Goal: Use online tool/utility: Utilize a website feature to perform a specific function

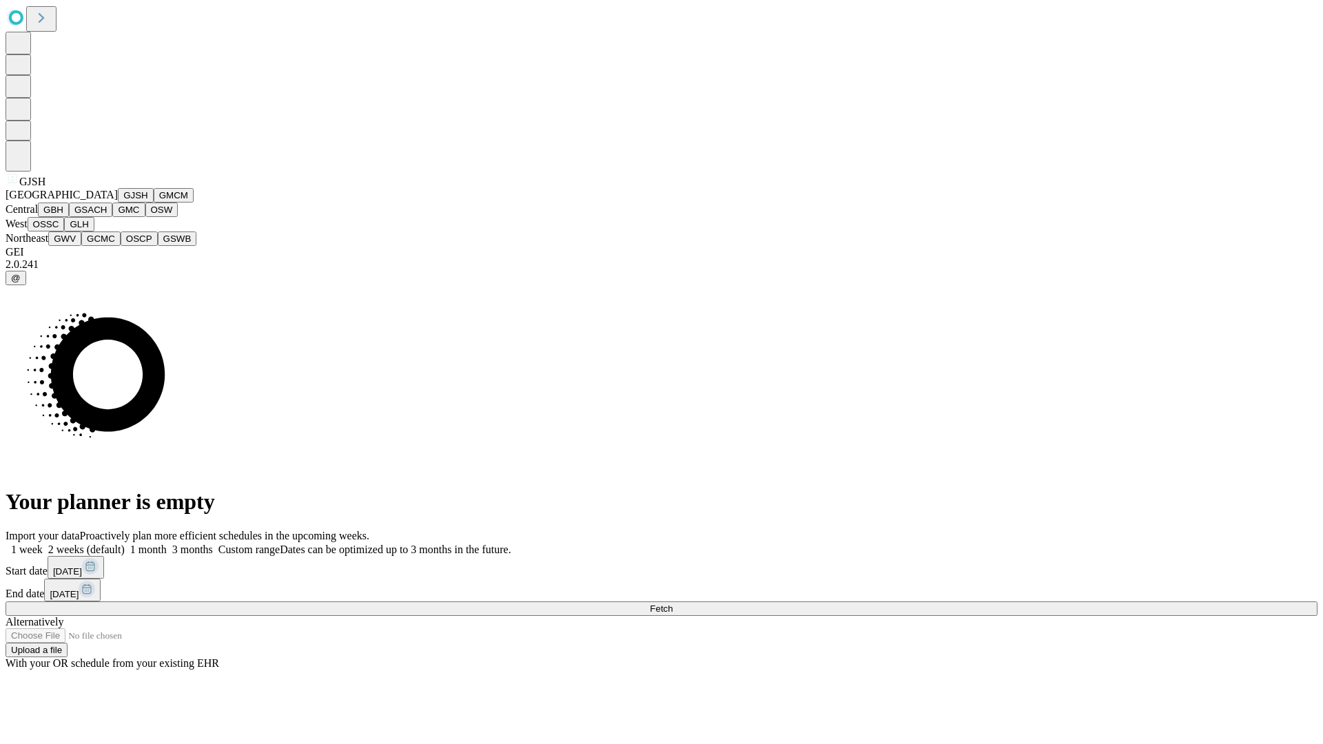
click at [118, 203] on button "GJSH" at bounding box center [136, 195] width 36 height 14
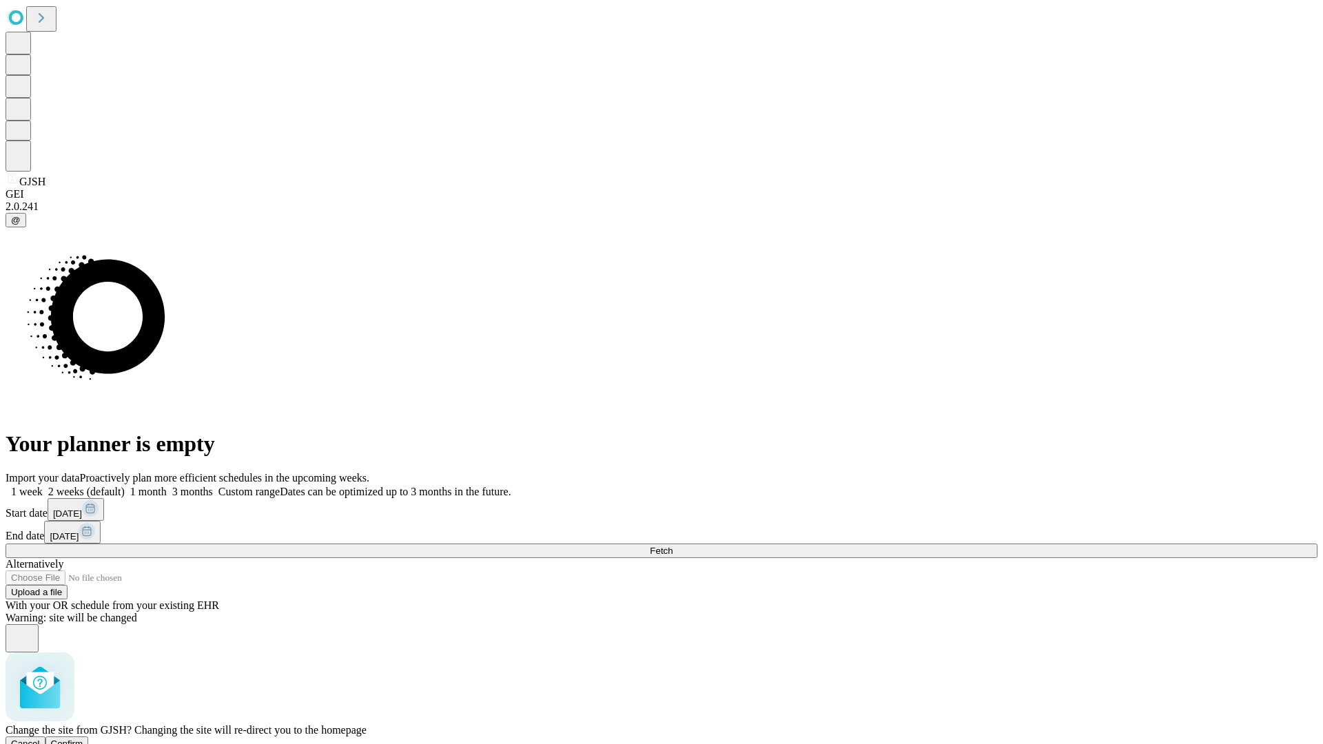
click at [83, 739] on span "Confirm" at bounding box center [67, 744] width 32 height 10
click at [125, 486] on label "2 weeks (default)" at bounding box center [84, 492] width 82 height 12
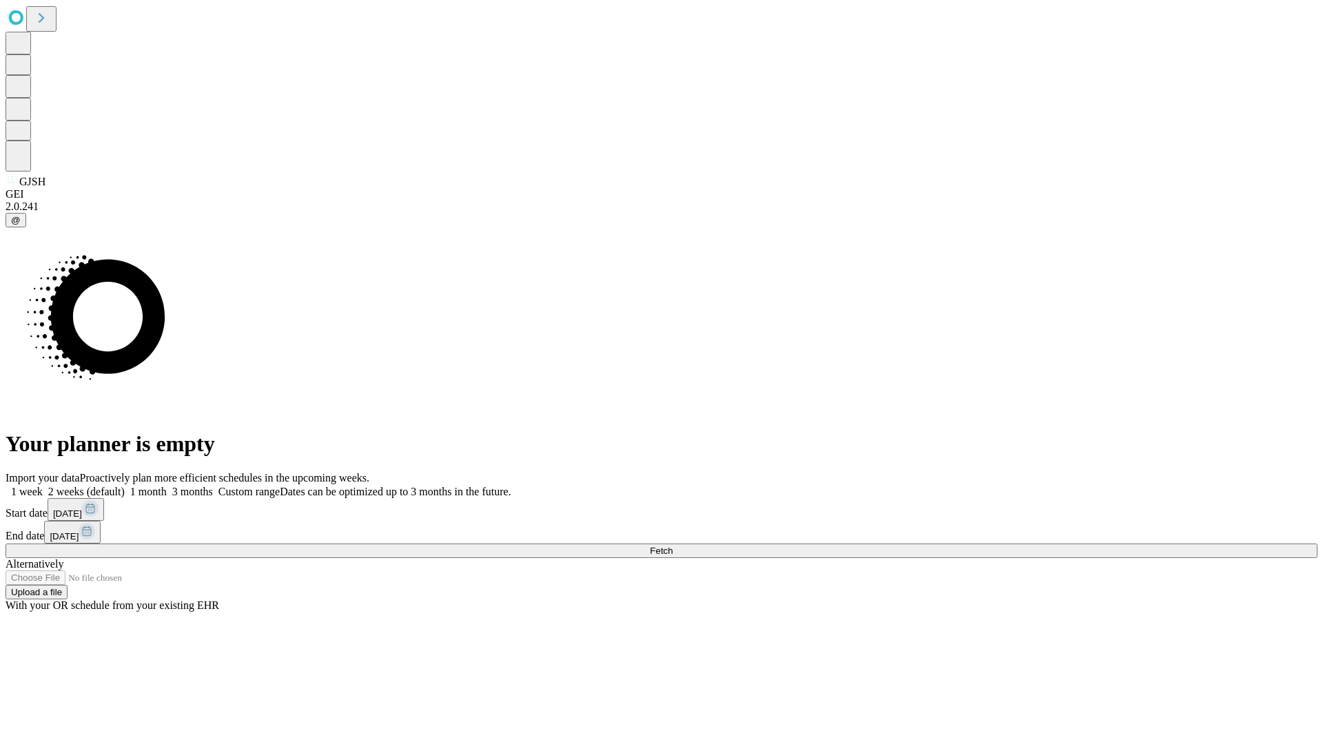
click at [673, 546] on span "Fetch" at bounding box center [661, 551] width 23 height 10
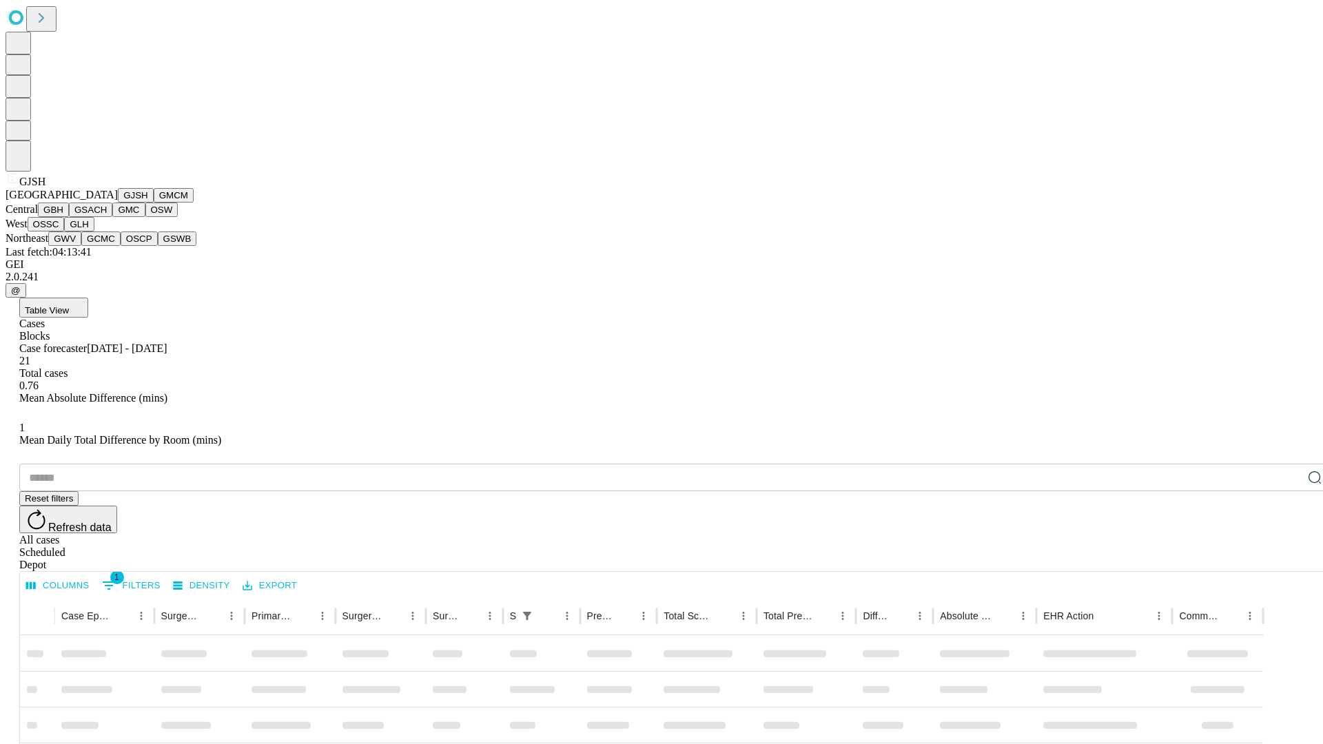
click at [154, 203] on button "GMCM" at bounding box center [174, 195] width 40 height 14
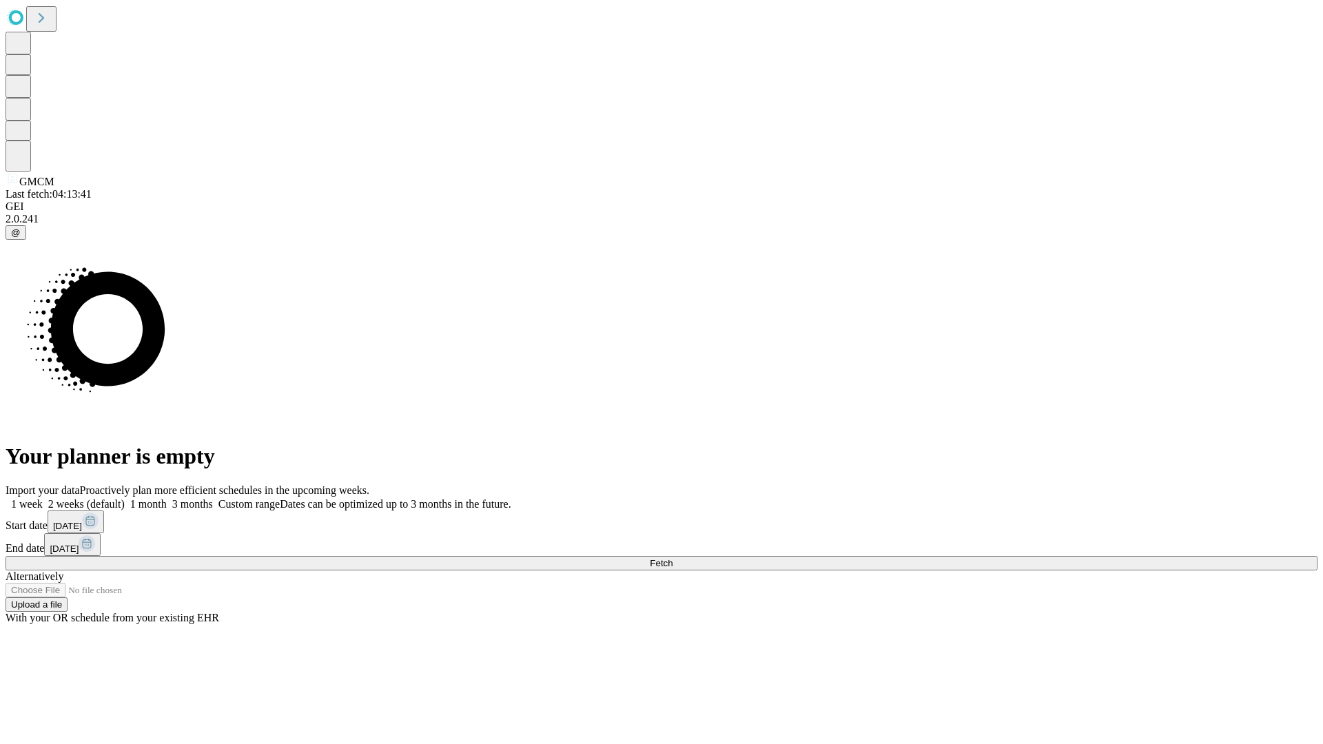
click at [125, 498] on label "2 weeks (default)" at bounding box center [84, 504] width 82 height 12
click at [673, 558] on span "Fetch" at bounding box center [661, 563] width 23 height 10
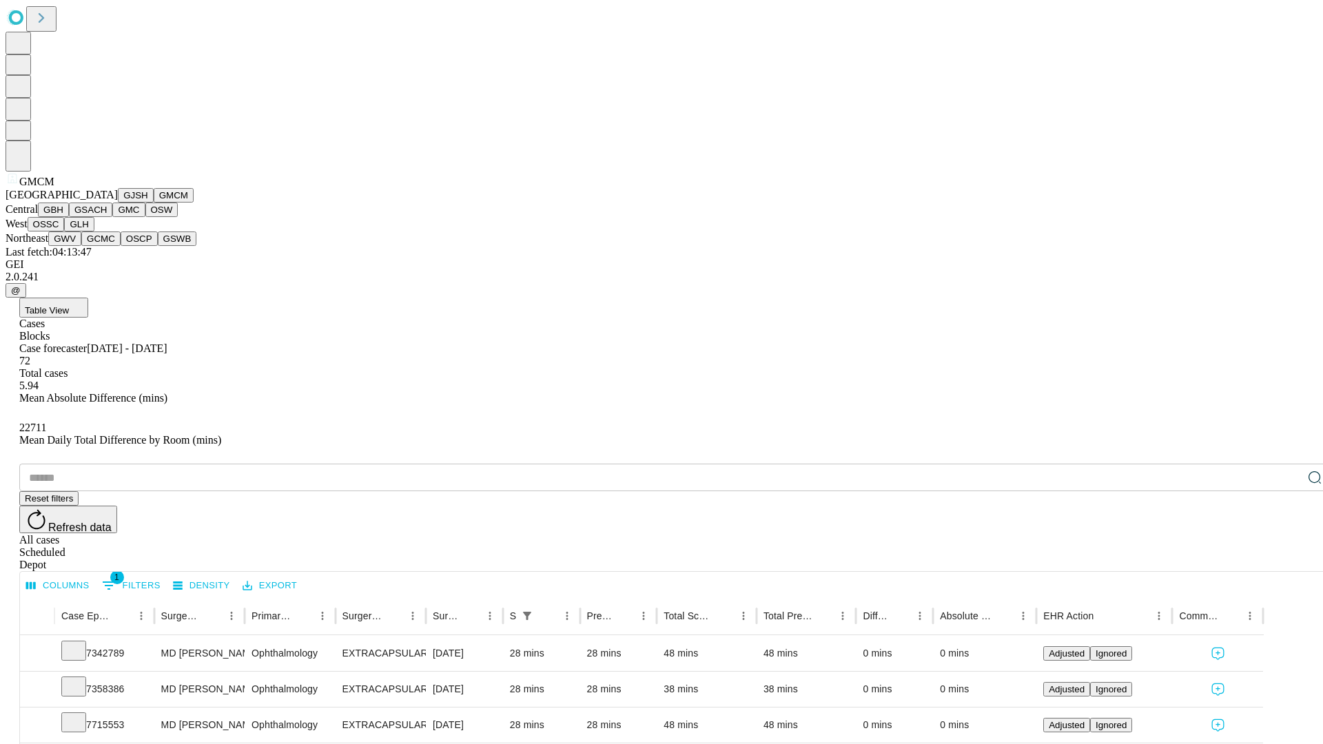
click at [69, 217] on button "GBH" at bounding box center [53, 210] width 31 height 14
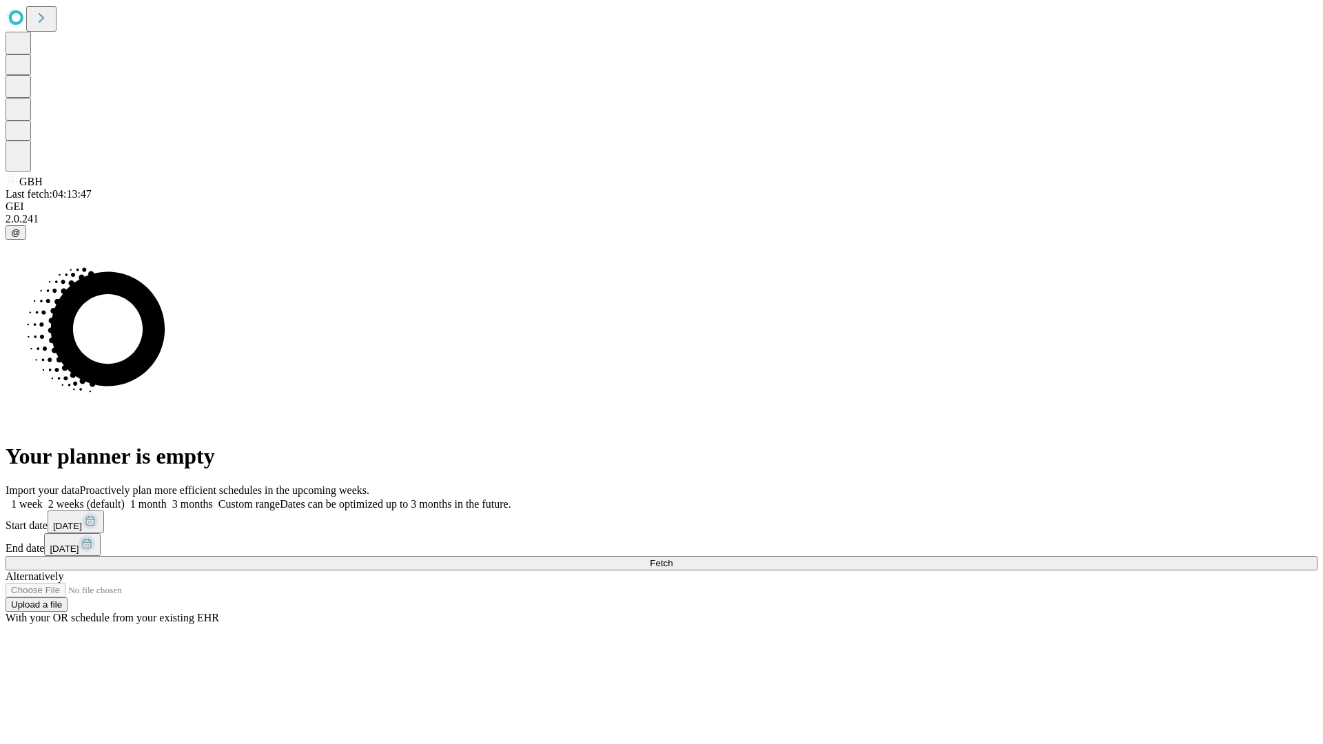
click at [125, 498] on label "2 weeks (default)" at bounding box center [84, 504] width 82 height 12
click at [673, 558] on span "Fetch" at bounding box center [661, 563] width 23 height 10
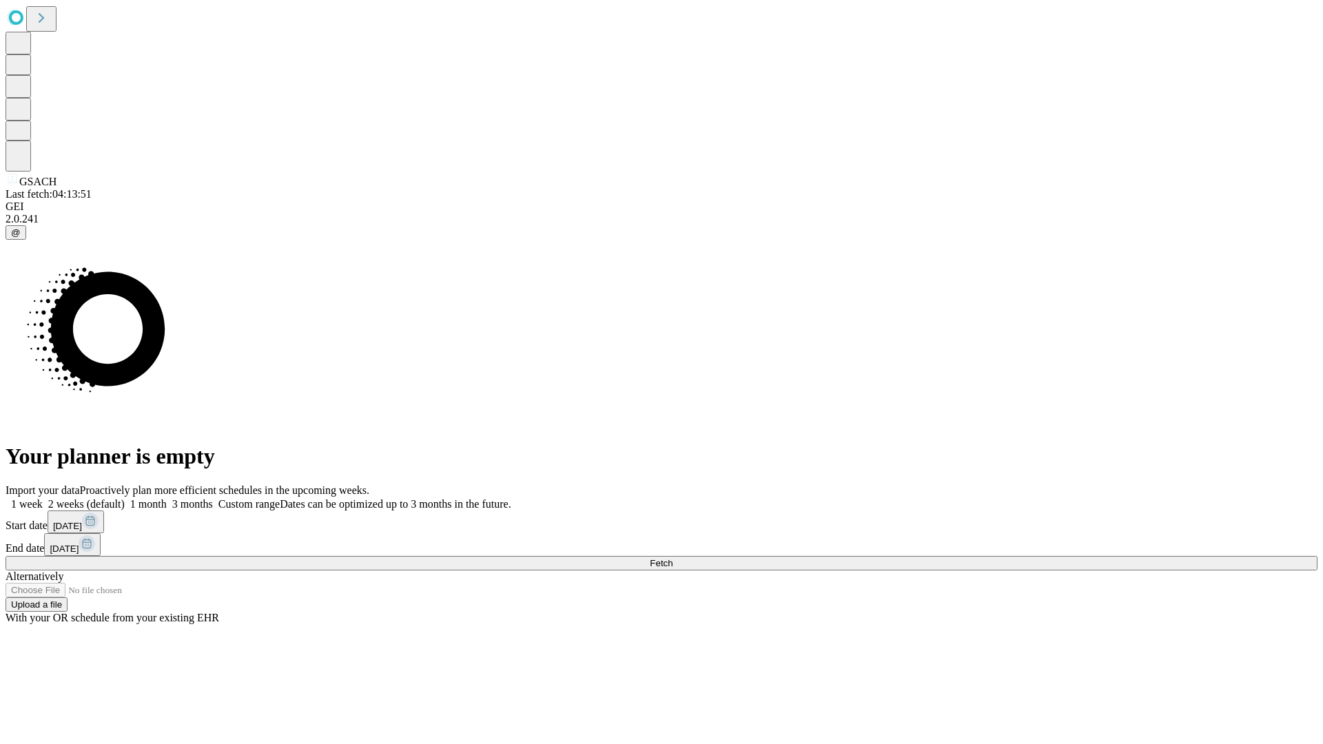
click at [125, 498] on label "2 weeks (default)" at bounding box center [84, 504] width 82 height 12
click at [673, 558] on span "Fetch" at bounding box center [661, 563] width 23 height 10
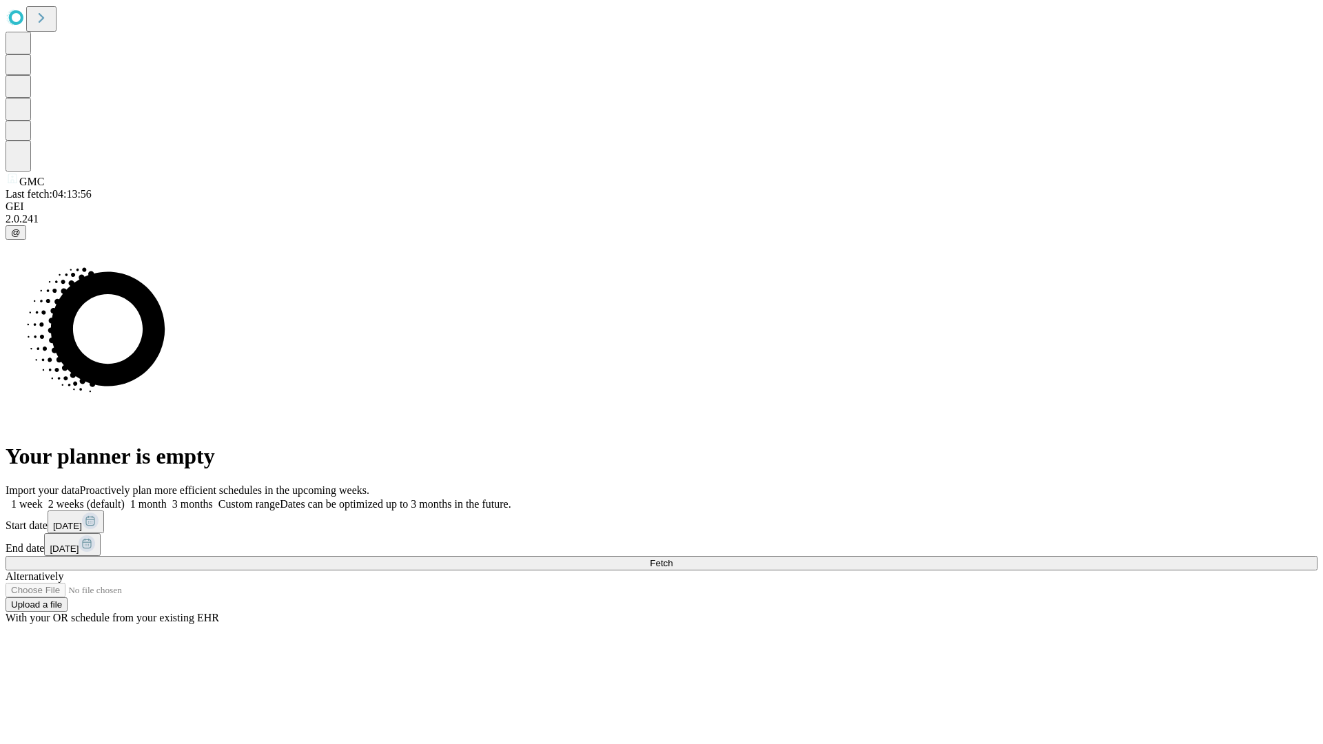
click at [673, 558] on span "Fetch" at bounding box center [661, 563] width 23 height 10
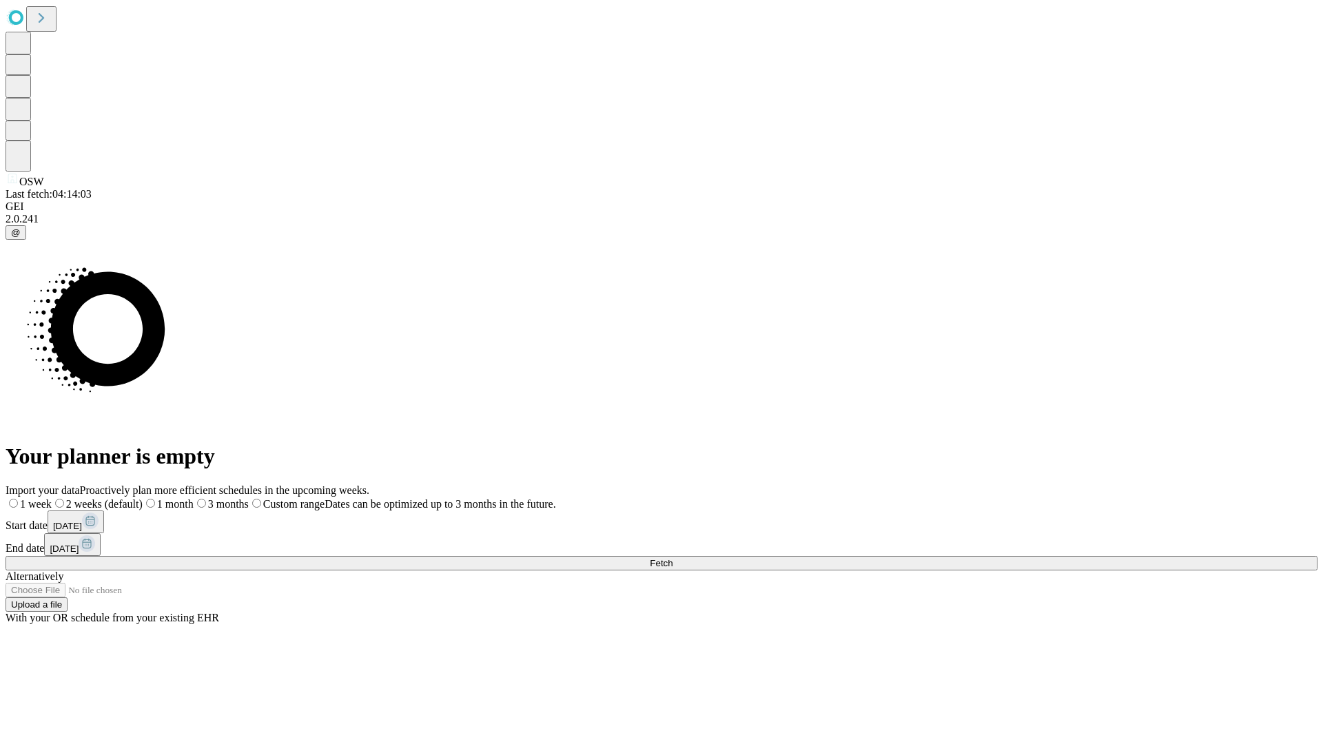
click at [673, 558] on span "Fetch" at bounding box center [661, 563] width 23 height 10
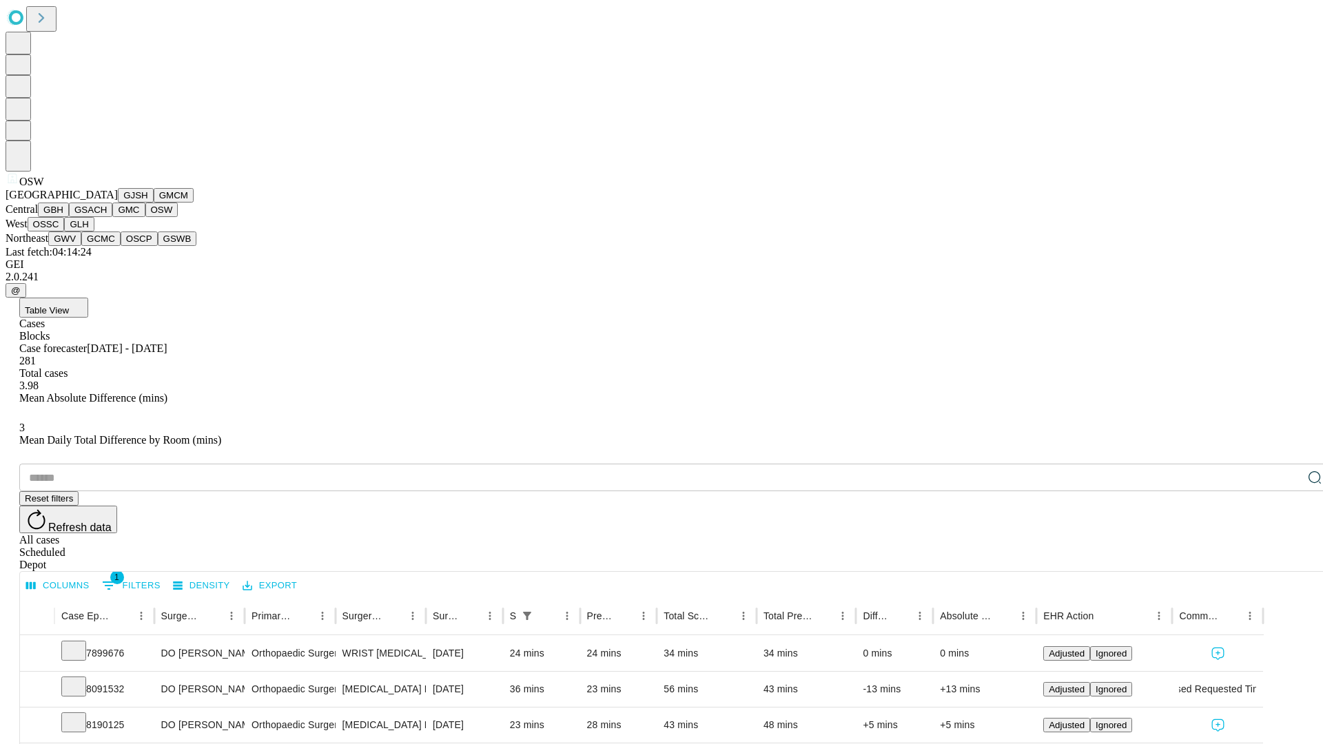
click at [65, 232] on button "OSSC" at bounding box center [46, 224] width 37 height 14
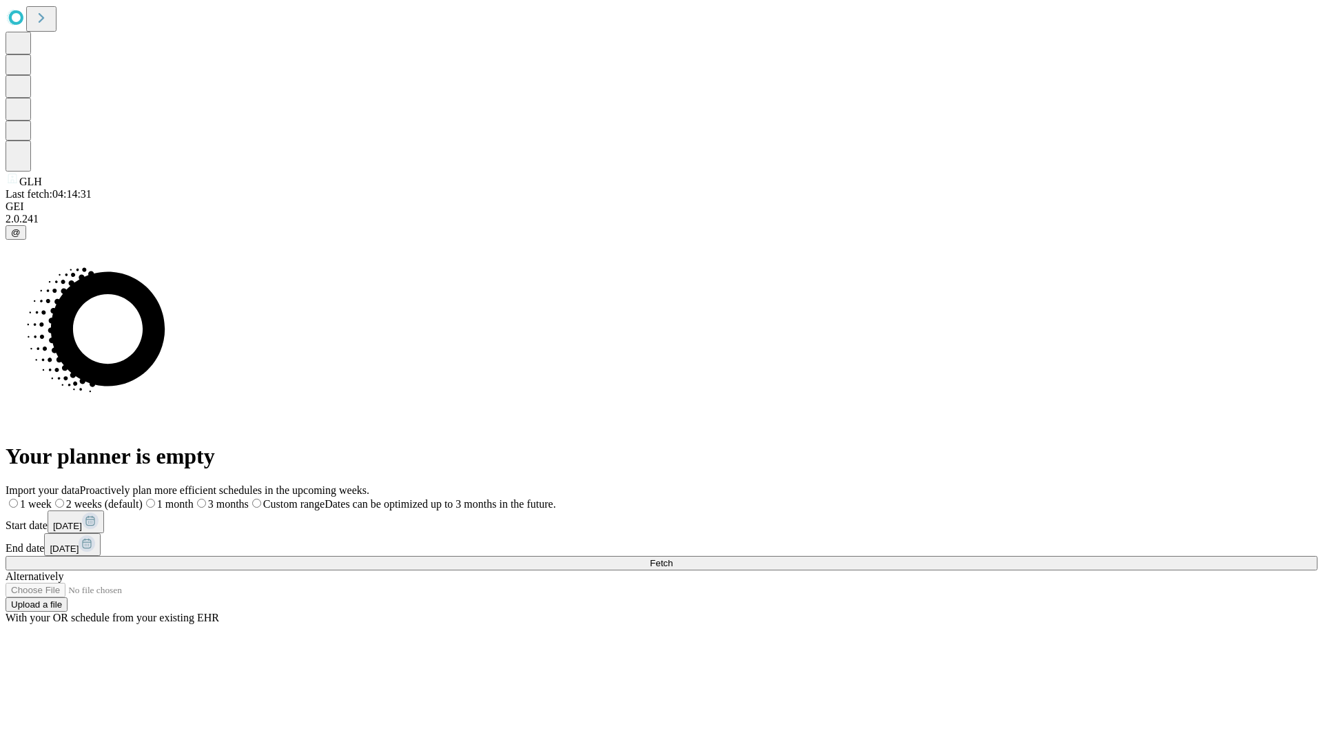
click at [143, 498] on label "2 weeks (default)" at bounding box center [97, 504] width 91 height 12
click at [673, 558] on span "Fetch" at bounding box center [661, 563] width 23 height 10
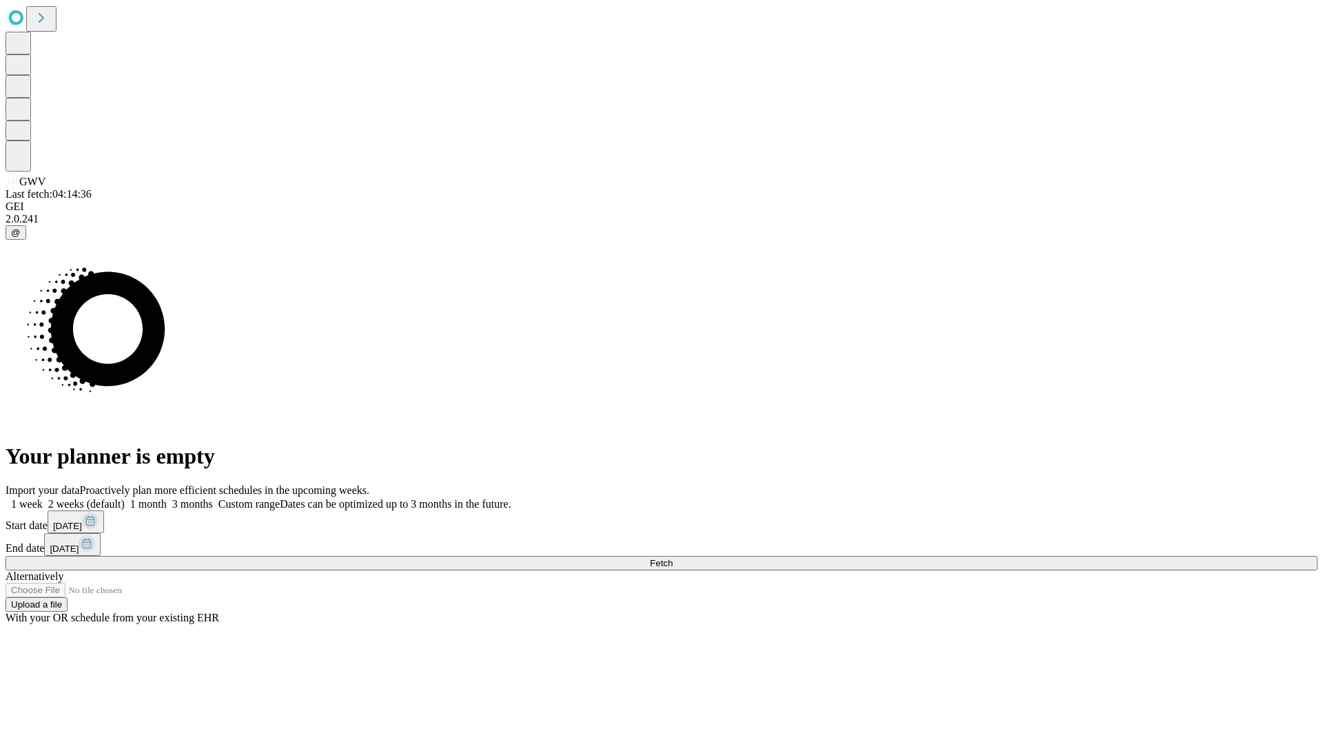
click at [125, 498] on label "2 weeks (default)" at bounding box center [84, 504] width 82 height 12
click at [673, 558] on span "Fetch" at bounding box center [661, 563] width 23 height 10
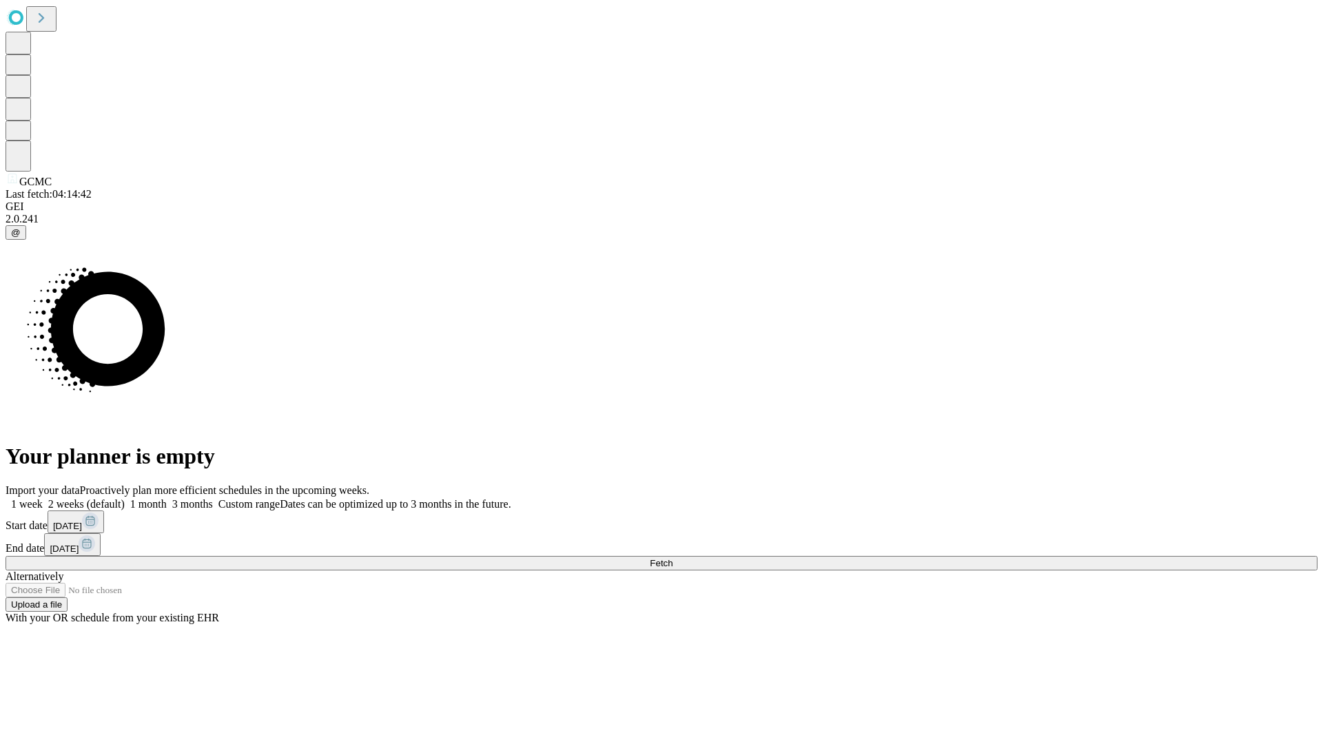
click at [125, 498] on label "2 weeks (default)" at bounding box center [84, 504] width 82 height 12
click at [673, 558] on span "Fetch" at bounding box center [661, 563] width 23 height 10
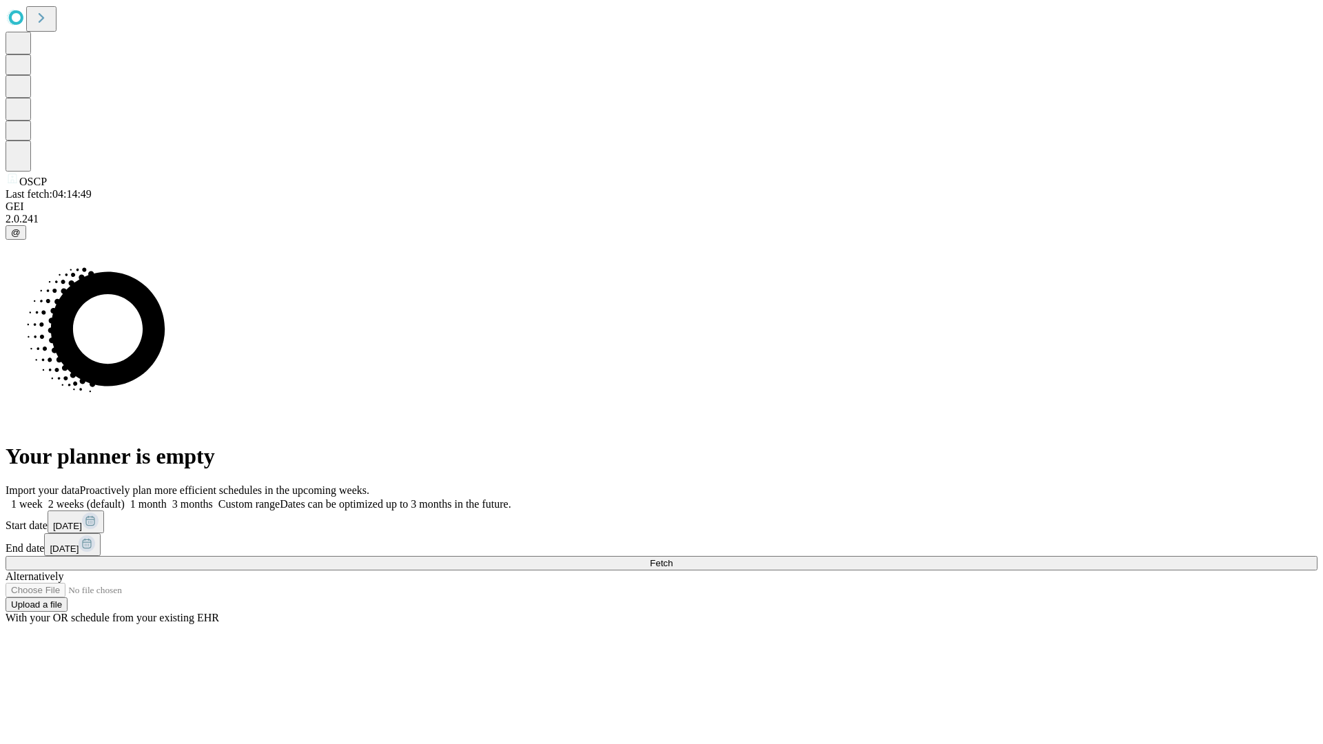
click at [125, 498] on label "2 weeks (default)" at bounding box center [84, 504] width 82 height 12
click at [673, 558] on span "Fetch" at bounding box center [661, 563] width 23 height 10
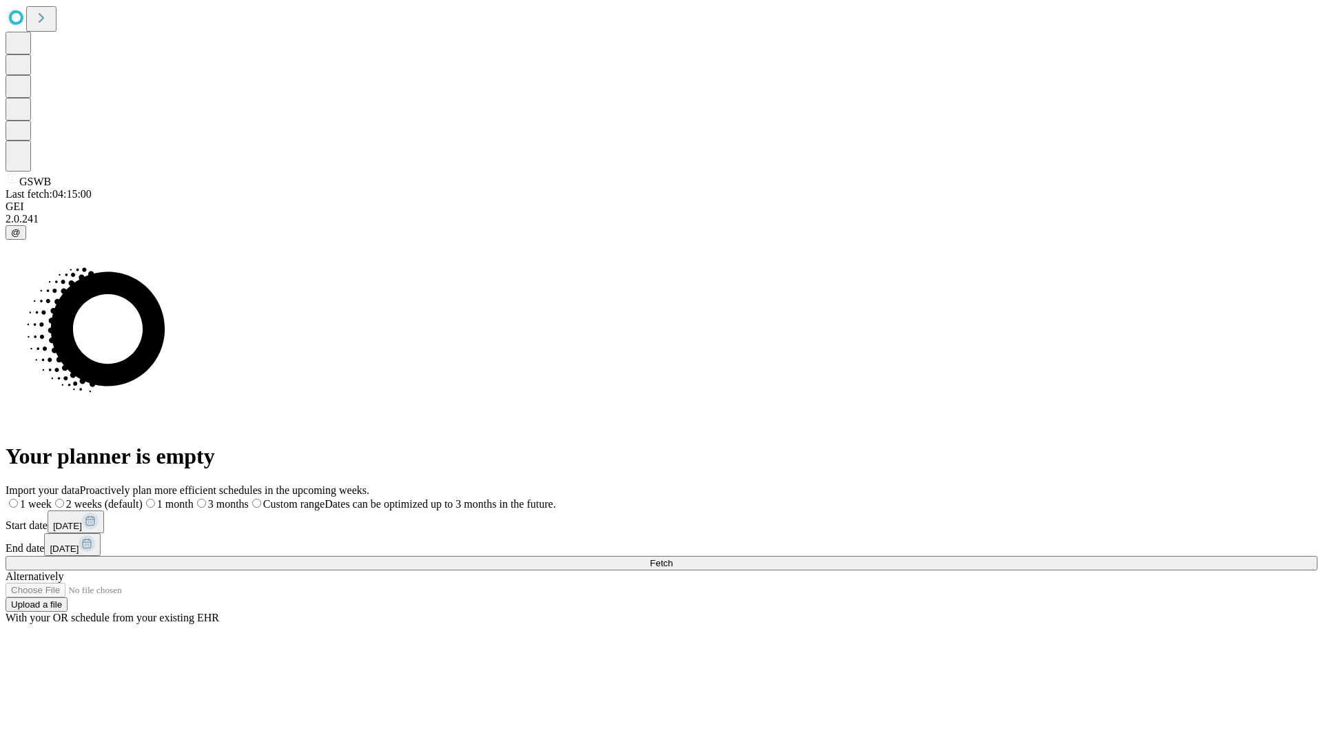
click at [143, 498] on label "2 weeks (default)" at bounding box center [97, 504] width 91 height 12
click at [673, 558] on span "Fetch" at bounding box center [661, 563] width 23 height 10
